Goal: Task Accomplishment & Management: Contribute content

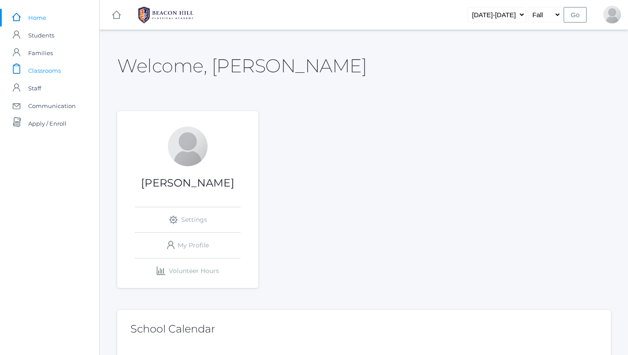
click at [45, 70] on span "Classrooms" at bounding box center [44, 71] width 33 height 18
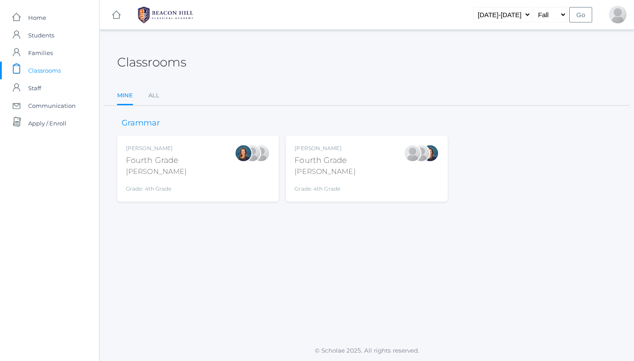
click at [204, 187] on div "Ellie Bradley Fourth Grade Bradley Grade: 4th Grade 04LA" at bounding box center [198, 169] width 162 height 66
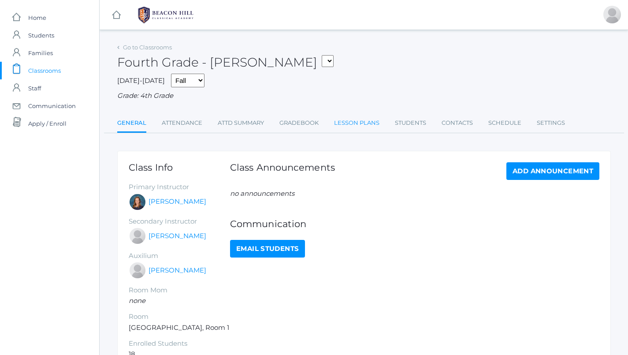
click at [346, 124] on link "Lesson Plans" at bounding box center [356, 123] width 45 height 18
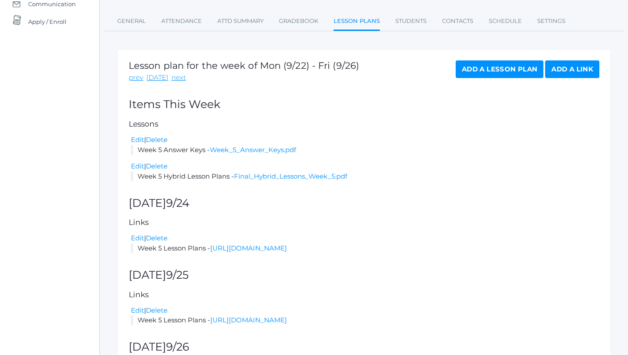
scroll to position [89, 0]
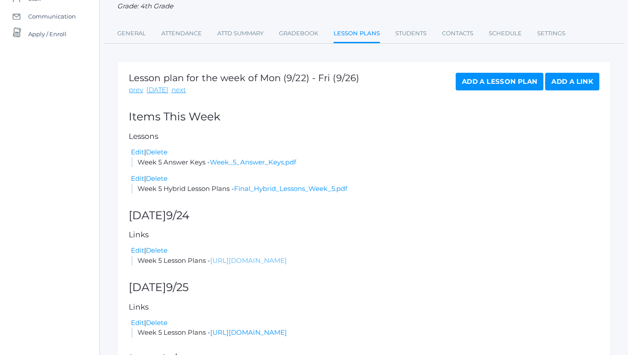
click at [287, 256] on link "https://docs.google.com/document/d/1aaTljJZ1MRFjBPMWJyt1tZ5qbhaSNDrRkdoRVtjMxW0…" at bounding box center [248, 260] width 77 height 8
click at [410, 174] on div "Edit | Delete" at bounding box center [365, 179] width 468 height 10
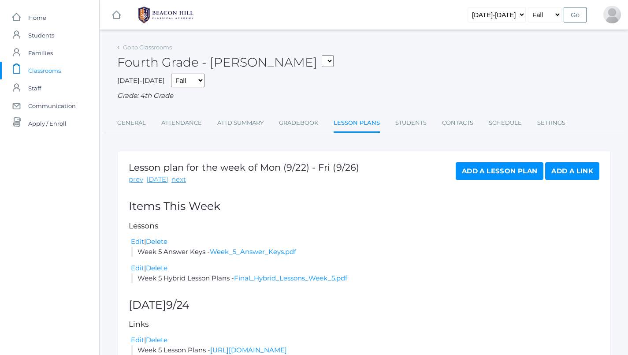
scroll to position [0, 0]
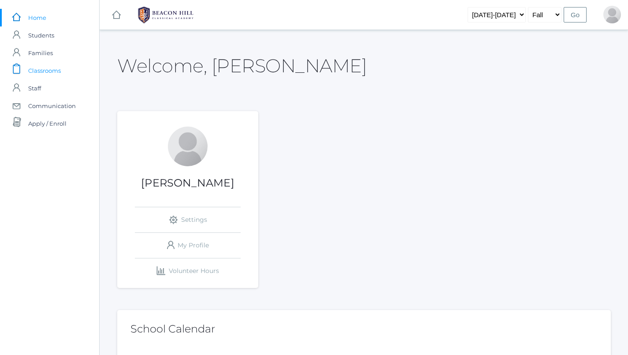
click at [37, 67] on span "Classrooms" at bounding box center [44, 71] width 33 height 18
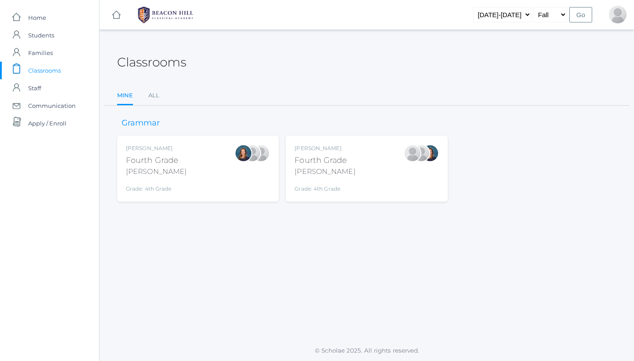
click at [317, 189] on div "[PERSON_NAME] Fourth Grade [PERSON_NAME] Grade: 4th Grade 04LA" at bounding box center [367, 169] width 162 height 66
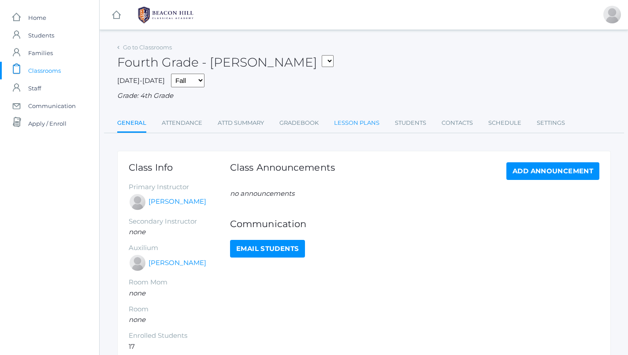
click at [347, 116] on link "Lesson Plans" at bounding box center [356, 123] width 45 height 18
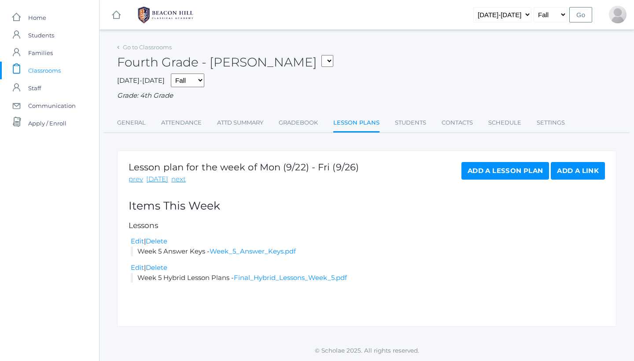
click at [502, 173] on link "Add a Lesson Plan" at bounding box center [506, 171] width 88 height 18
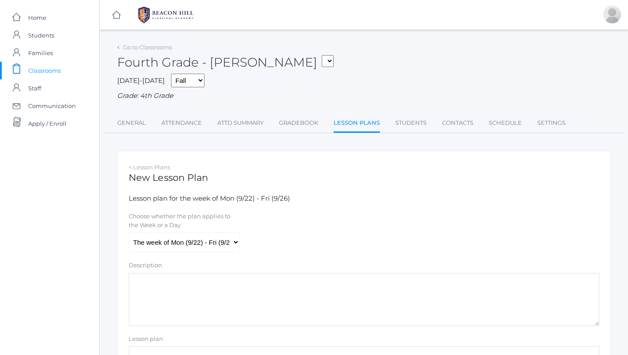
click at [234, 310] on textarea "Description" at bounding box center [364, 299] width 470 height 53
paste textarea "[URL][DOMAIN_NAME]"
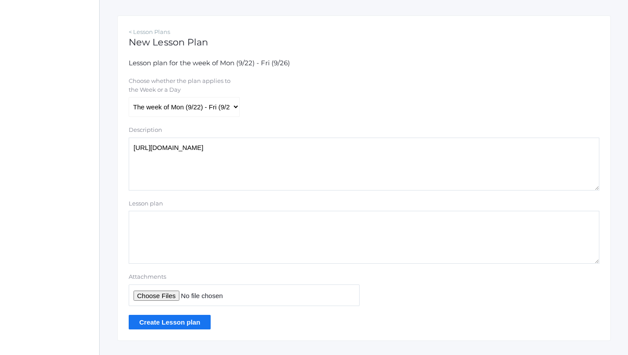
scroll to position [140, 0]
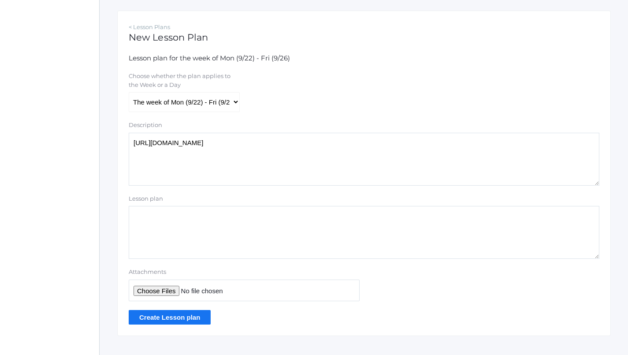
type textarea "[URL][DOMAIN_NAME]"
click at [160, 214] on textarea "Lesson plan" at bounding box center [364, 232] width 470 height 53
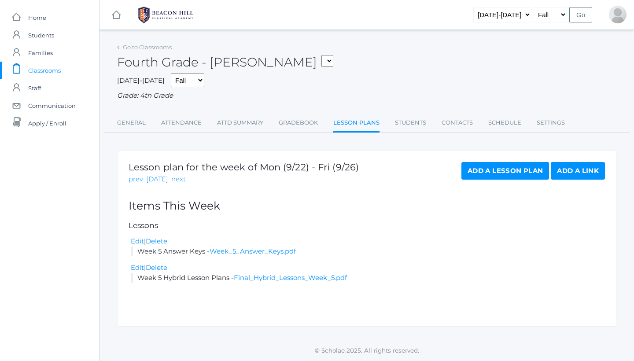
click at [577, 170] on link "Add a Link" at bounding box center [578, 171] width 54 height 18
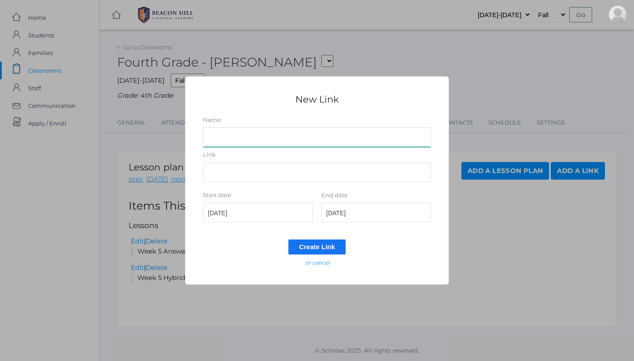
click at [263, 138] on input "Name" at bounding box center [317, 137] width 228 height 20
type input "L"
type input "Week 5"
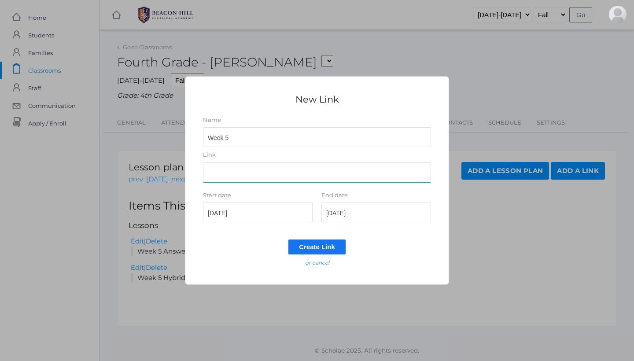
click at [259, 170] on input "Link" at bounding box center [317, 173] width 228 height 20
paste input "[URL][DOMAIN_NAME]"
type input "[URL][DOMAIN_NAME]"
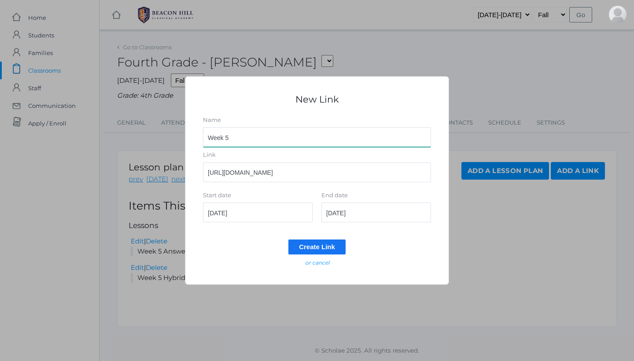
click at [247, 139] on input "Week 5" at bounding box center [317, 137] width 228 height 20
type input "Week 5 Lesson Plans"
click at [364, 214] on input "[DATE]" at bounding box center [377, 213] width 110 height 20
type input "[DATE]"
click at [329, 245] on input "Create Link" at bounding box center [317, 247] width 57 height 15
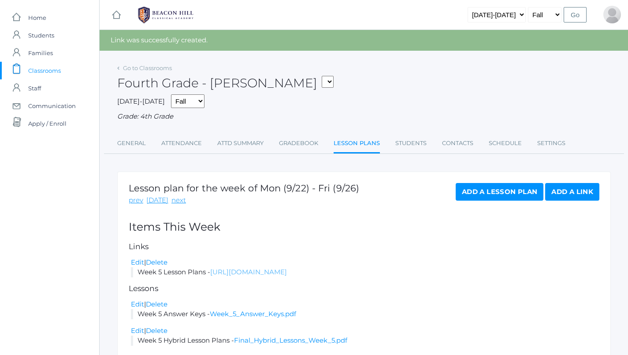
click at [287, 267] on link "[URL][DOMAIN_NAME]" at bounding box center [248, 271] width 77 height 8
